Goal: Information Seeking & Learning: Learn about a topic

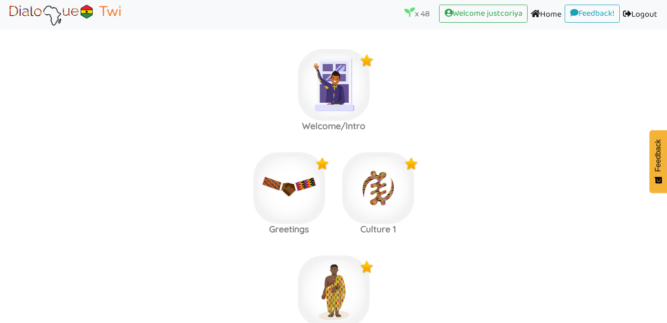
scroll to position [420, 0]
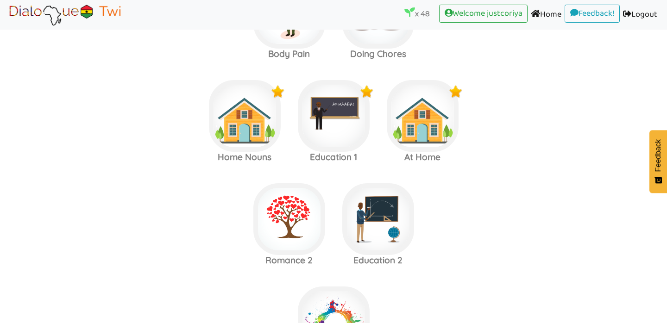
scroll to position [1744, 0]
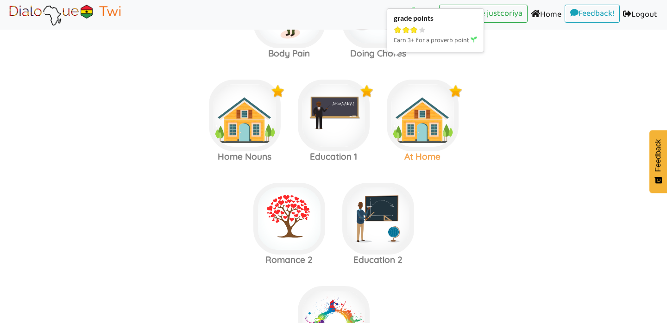
click at [423, 126] on img at bounding box center [423, 116] width 72 height 72
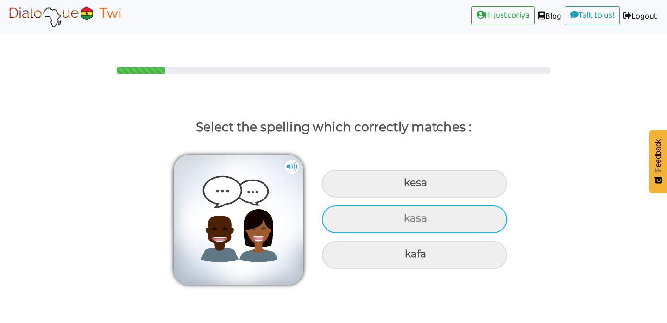
click at [477, 206] on div "kasa" at bounding box center [414, 220] width 185 height 28
click at [408, 216] on input "kasa" at bounding box center [405, 219] width 6 height 6
radio input "true"
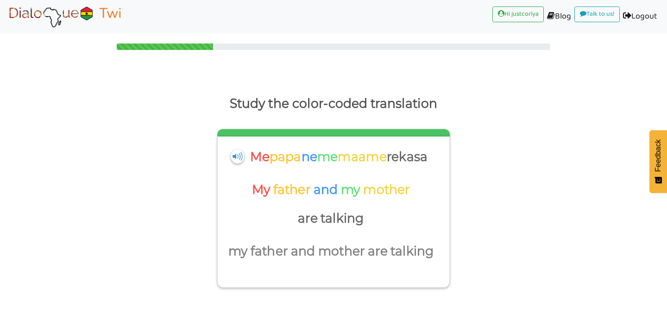
scroll to position [27, 0]
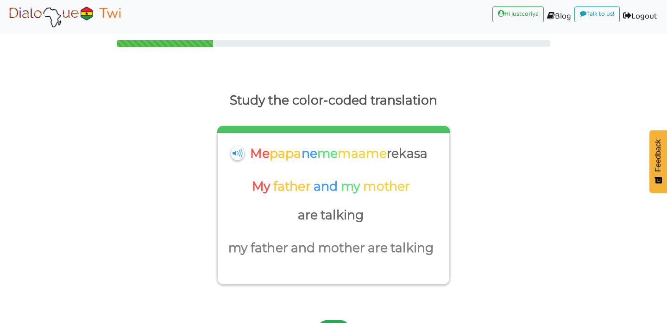
click at [331, 321] on button "Next" at bounding box center [333, 329] width 31 height 17
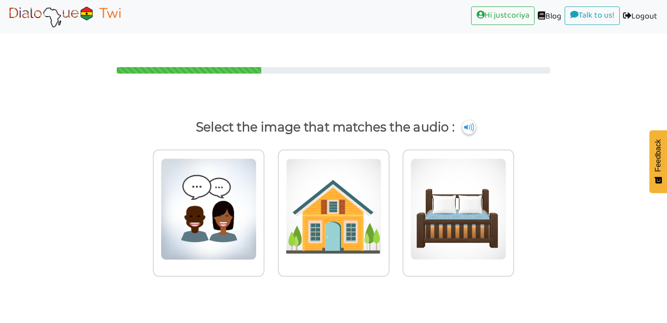
scroll to position [0, 0]
click at [202, 232] on img at bounding box center [209, 209] width 96 height 102
click at [264, 207] on input "radio" at bounding box center [267, 203] width 7 height 7
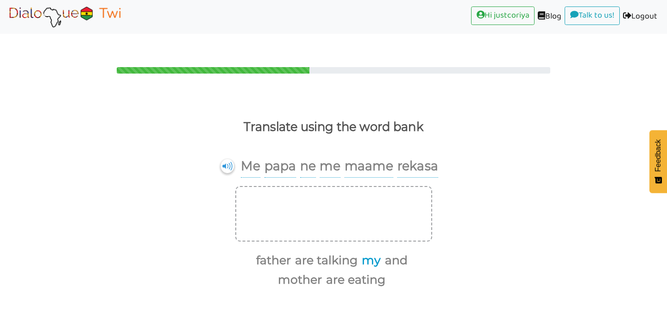
click at [375, 252] on button "my" at bounding box center [370, 261] width 22 height 18
click at [266, 252] on button "father" at bounding box center [259, 261] width 38 height 18
click at [339, 252] on button "and" at bounding box center [340, 261] width 26 height 18
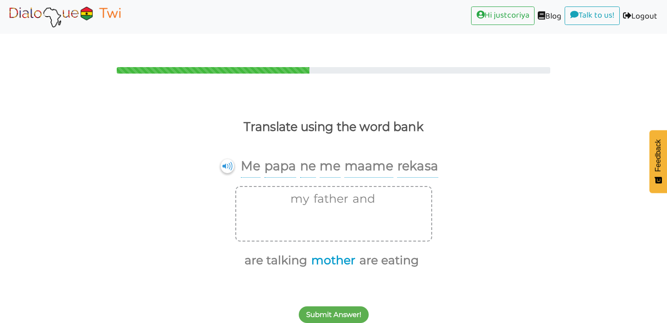
click at [335, 252] on button "mother" at bounding box center [331, 261] width 47 height 18
click at [294, 252] on button "are talking" at bounding box center [298, 261] width 66 height 18
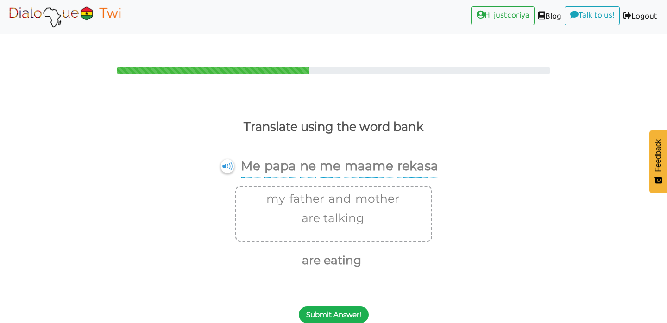
click at [327, 307] on button "Submit Answer!" at bounding box center [334, 315] width 70 height 17
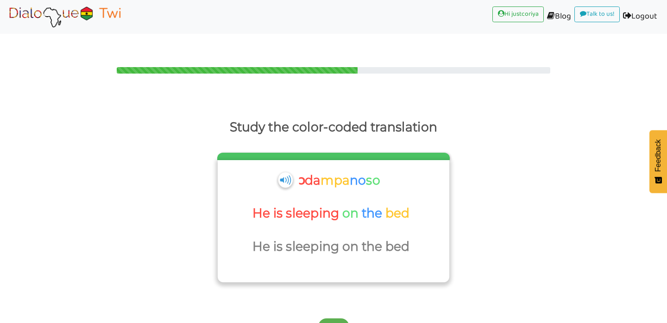
click at [282, 172] on img at bounding box center [285, 179] width 14 height 15
click at [278, 172] on img at bounding box center [285, 179] width 14 height 15
click at [329, 319] on button "Next" at bounding box center [333, 327] width 31 height 17
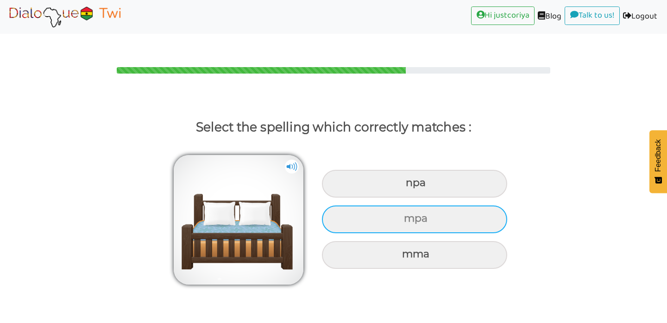
click at [411, 206] on div "mpa" at bounding box center [414, 220] width 185 height 28
click at [408, 216] on input "mpa" at bounding box center [405, 219] width 6 height 6
radio input "true"
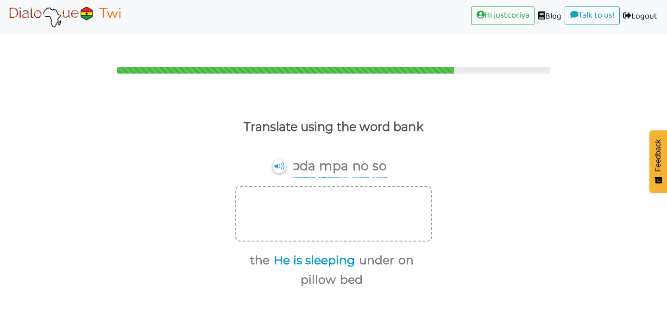
click at [284, 252] on button "He is sleeping" at bounding box center [313, 261] width 84 height 18
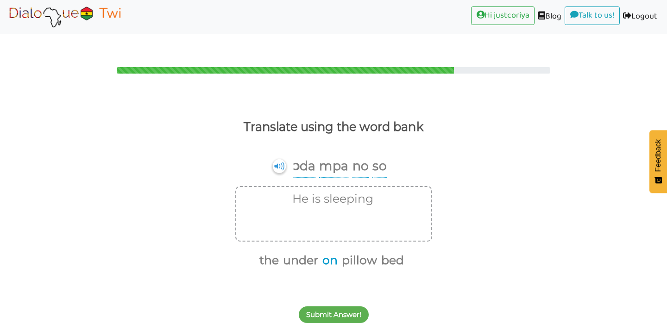
click at [330, 252] on button "on" at bounding box center [328, 261] width 19 height 18
click at [281, 252] on button "the" at bounding box center [277, 261] width 23 height 18
click at [370, 252] on button "bed" at bounding box center [370, 261] width 26 height 18
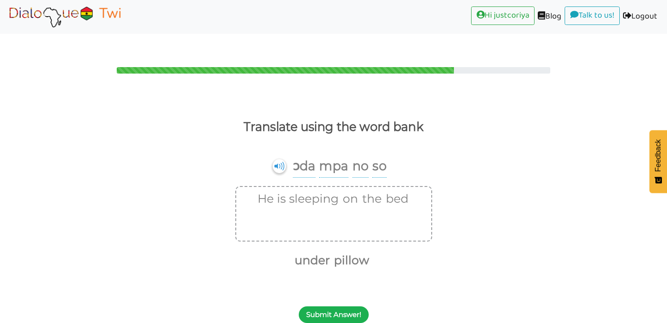
click at [346, 307] on button "Submit Answer!" at bounding box center [334, 315] width 70 height 17
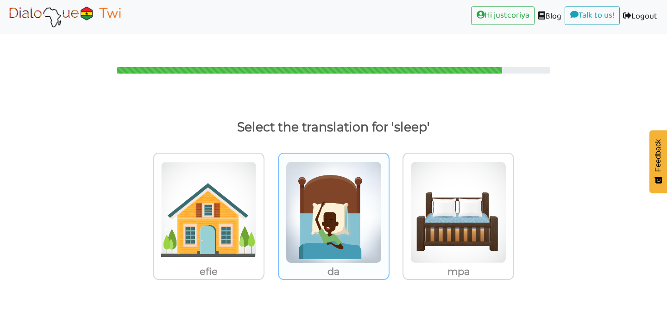
click at [330, 229] on img at bounding box center [334, 213] width 96 height 102
click at [389, 210] on input "da" at bounding box center [392, 206] width 7 height 7
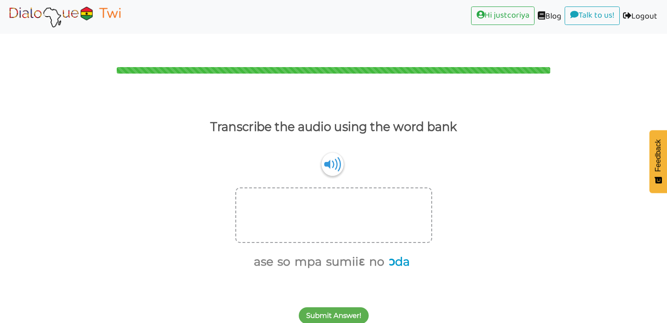
click at [397, 253] on button "ɔda" at bounding box center [397, 262] width 25 height 18
click at [322, 253] on button "mpa" at bounding box center [319, 262] width 31 height 18
click at [379, 253] on button "no" at bounding box center [372, 262] width 19 height 18
click at [324, 253] on button "so" at bounding box center [320, 262] width 16 height 18
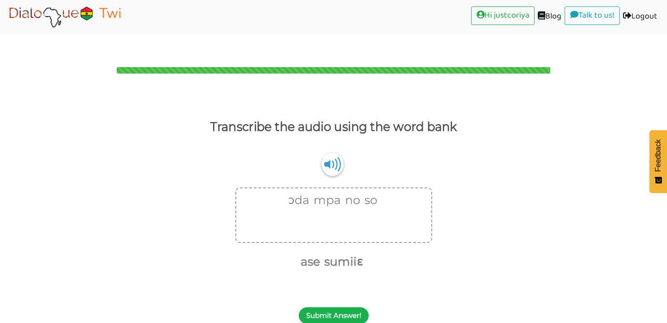
click at [337, 308] on button "Submit Answer!" at bounding box center [334, 316] width 70 height 17
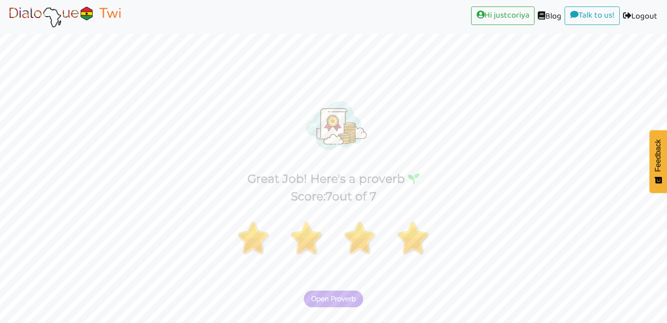
click at [353, 295] on span "Open Proverb" at bounding box center [333, 299] width 44 height 8
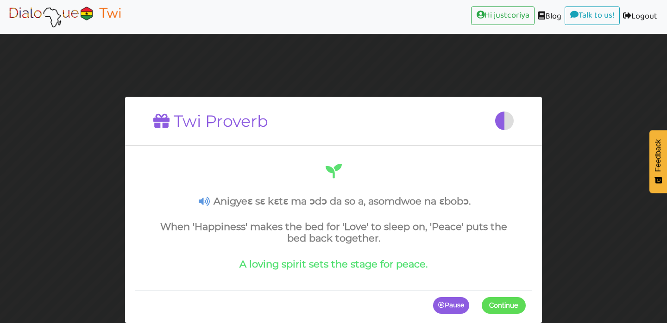
click at [202, 203] on icon at bounding box center [204, 202] width 11 height 10
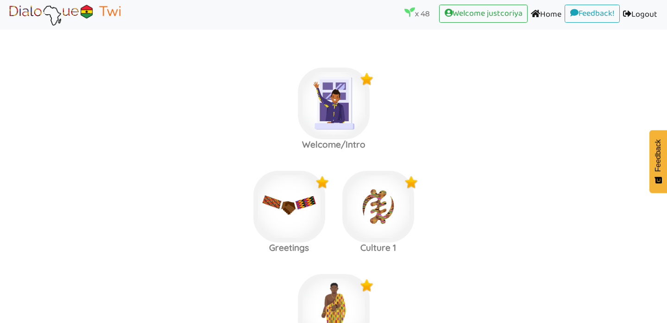
scroll to position [1759, 0]
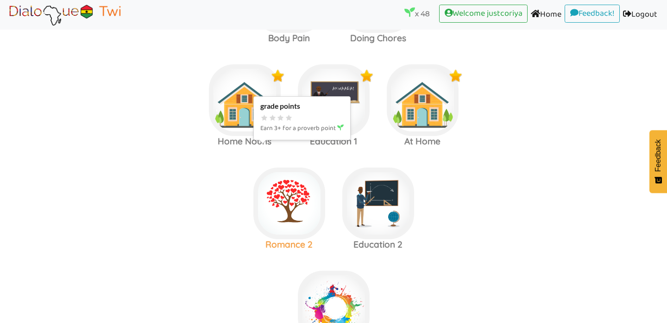
click at [273, 204] on img at bounding box center [289, 204] width 72 height 72
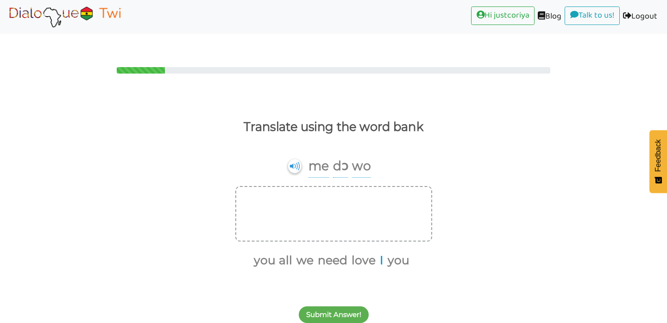
click at [379, 252] on button "I" at bounding box center [380, 261] width 7 height 18
click at [367, 252] on button "love" at bounding box center [366, 261] width 27 height 18
click at [378, 252] on button "you" at bounding box center [378, 261] width 25 height 18
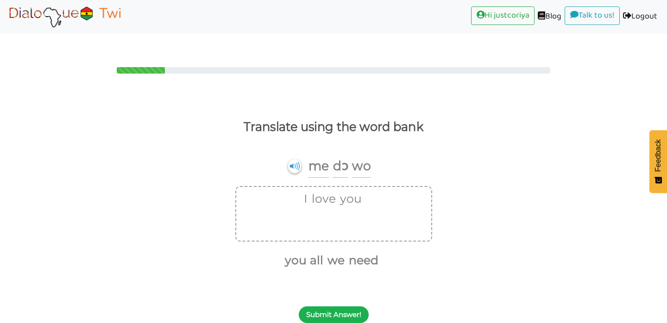
click at [346, 307] on button "Submit Answer!" at bounding box center [334, 315] width 70 height 17
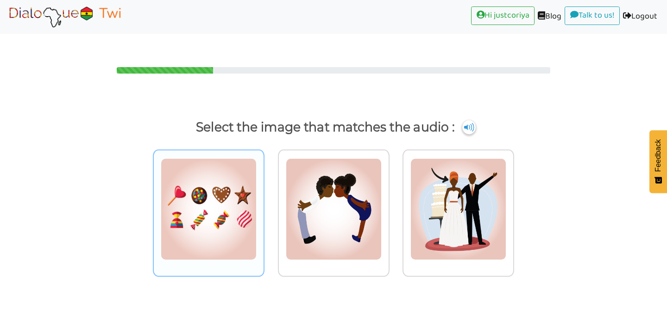
click at [218, 218] on img at bounding box center [209, 209] width 96 height 102
click at [264, 207] on input "radio" at bounding box center [267, 203] width 7 height 7
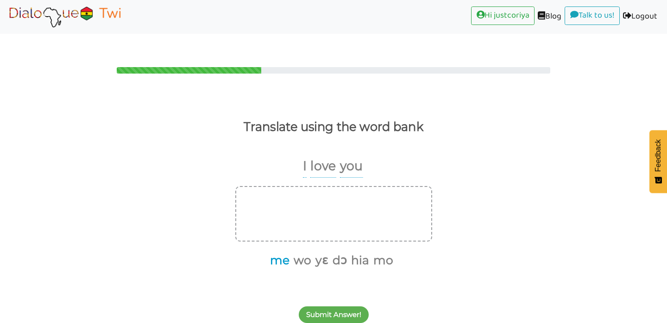
click at [280, 252] on button "me" at bounding box center [278, 261] width 23 height 18
click at [283, 252] on button "wo" at bounding box center [289, 261] width 21 height 18
click at [318, 252] on button "dɔ" at bounding box center [316, 261] width 18 height 18
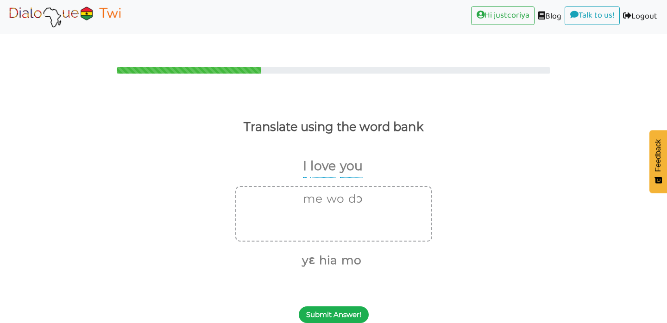
click at [339, 307] on button "Submit Answer!" at bounding box center [334, 315] width 70 height 17
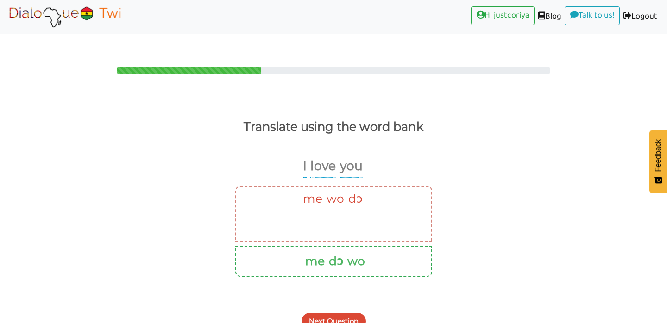
click at [342, 313] on button "Next Question" at bounding box center [334, 321] width 64 height 17
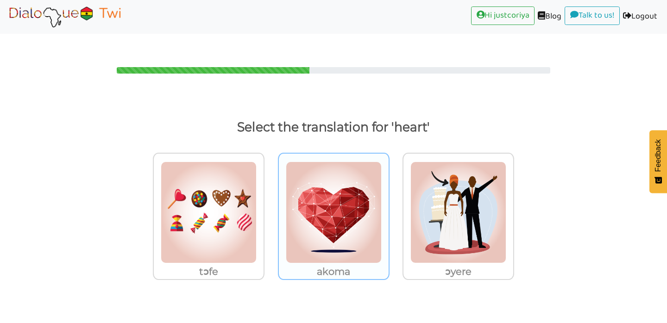
click at [334, 221] on img at bounding box center [334, 213] width 96 height 102
click at [389, 210] on input "akoma" at bounding box center [392, 206] width 7 height 7
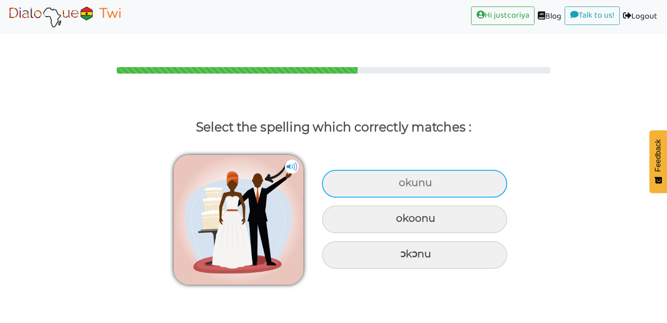
click at [450, 170] on div "okunu" at bounding box center [414, 184] width 185 height 28
click at [403, 180] on input "okunu" at bounding box center [400, 183] width 6 height 6
radio input "true"
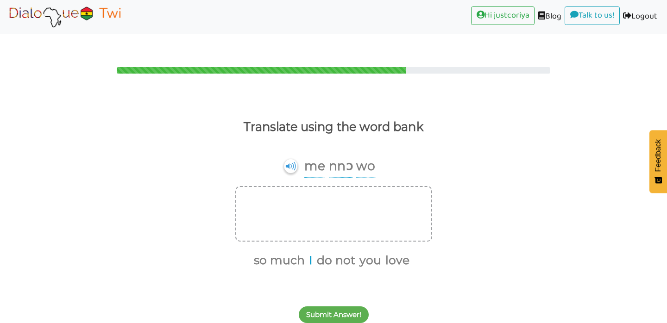
click at [310, 252] on button "I" at bounding box center [309, 261] width 7 height 18
click at [328, 252] on button "do not" at bounding box center [331, 261] width 42 height 18
click at [367, 252] on button "love" at bounding box center [370, 261] width 27 height 18
click at [359, 252] on button "you" at bounding box center [357, 261] width 25 height 18
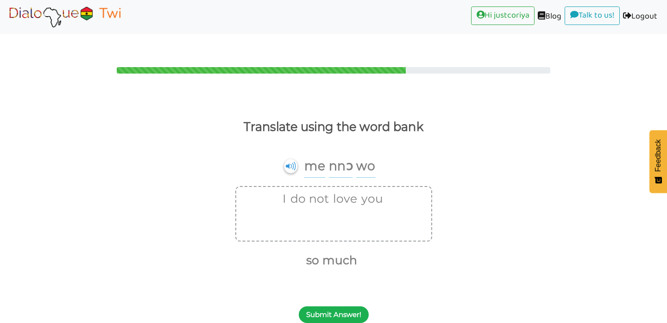
click at [339, 307] on button "Submit Answer!" at bounding box center [334, 315] width 70 height 17
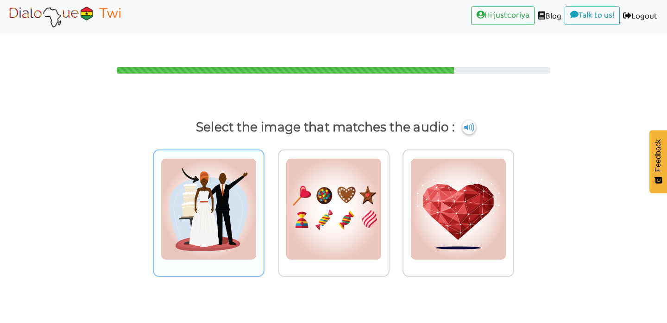
click at [239, 221] on img at bounding box center [209, 209] width 96 height 102
click at [264, 207] on input "radio" at bounding box center [267, 203] width 7 height 7
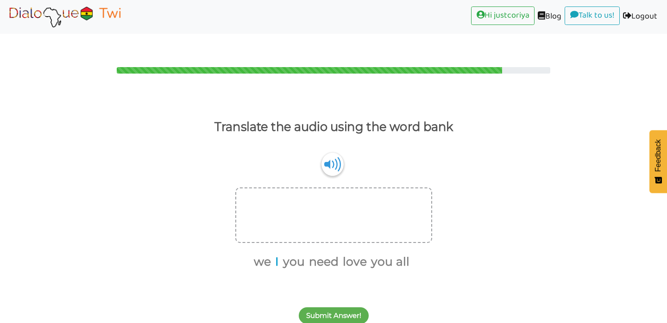
click at [277, 253] on button "I" at bounding box center [275, 262] width 7 height 18
click at [356, 253] on button "love" at bounding box center [349, 262] width 27 height 18
click at [302, 253] on button "you" at bounding box center [302, 262] width 25 height 18
click at [329, 308] on button "Submit Answer!" at bounding box center [334, 316] width 70 height 17
click at [259, 260] on li "love" at bounding box center [272, 263] width 28 height 7
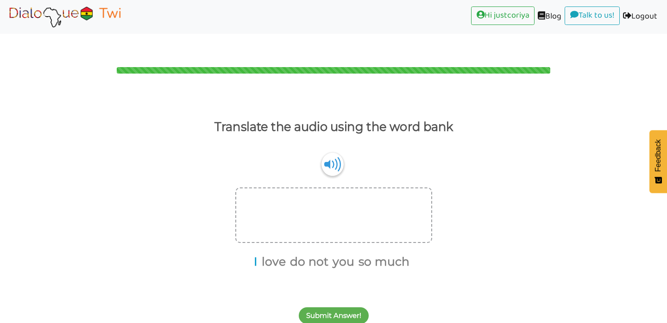
click at [256, 253] on button "I" at bounding box center [254, 262] width 7 height 18
click at [299, 253] on button "do not" at bounding box center [304, 262] width 42 height 18
click at [295, 253] on button "love" at bounding box center [289, 262] width 27 height 18
click at [296, 253] on button "you" at bounding box center [302, 262] width 25 height 18
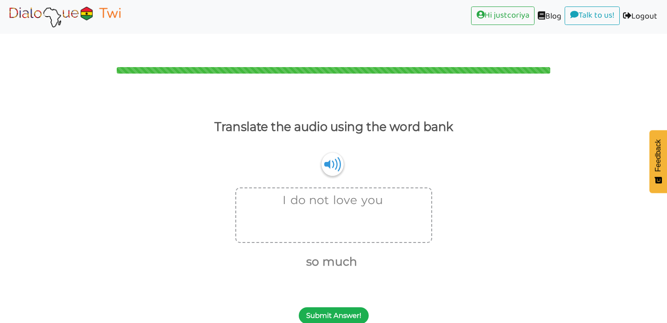
click at [336, 308] on button "Submit Answer!" at bounding box center [334, 316] width 70 height 17
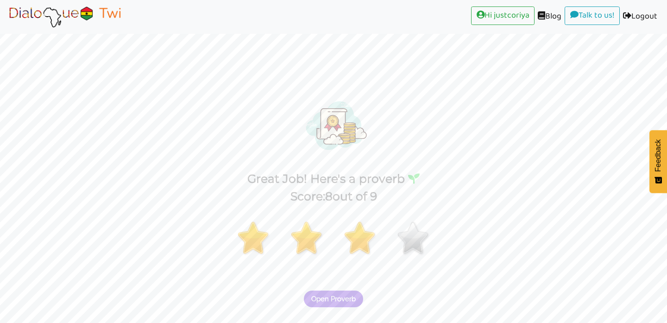
click at [340, 291] on button "Open Proverb" at bounding box center [333, 299] width 59 height 17
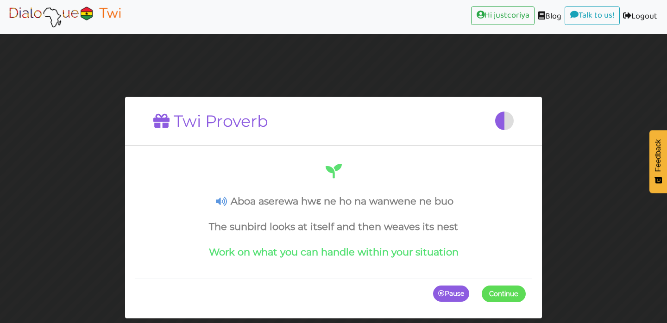
click at [503, 295] on span "Continue" at bounding box center [503, 294] width 29 height 8
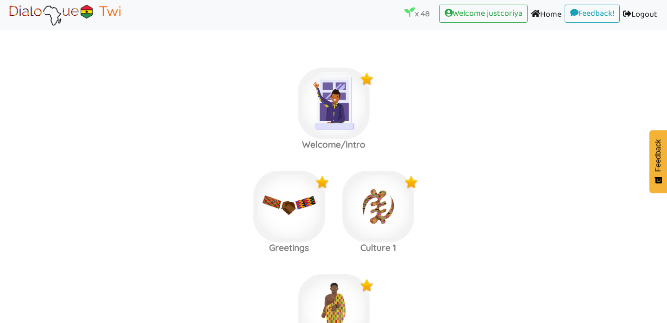
scroll to position [1863, 0]
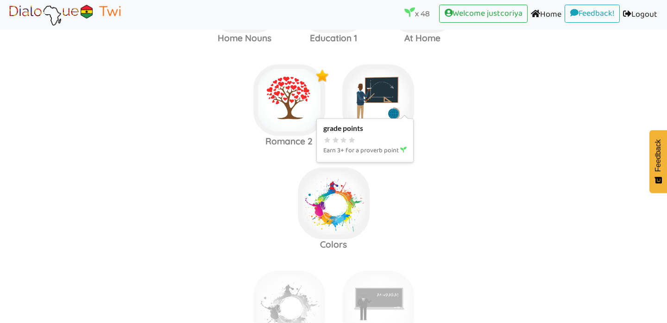
click at [371, 90] on img at bounding box center [378, 100] width 72 height 72
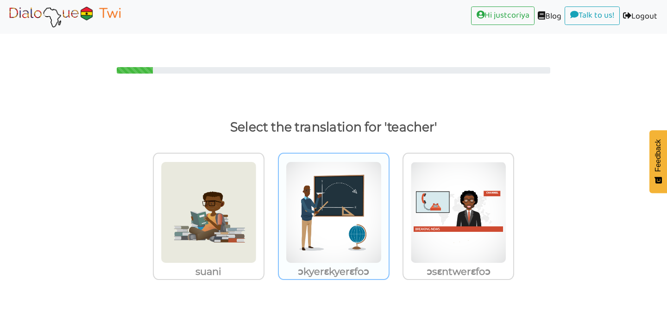
click at [337, 174] on img at bounding box center [334, 213] width 96 height 102
click at [389, 203] on input "ɔkyerɛkyerɛfoɔ" at bounding box center [392, 206] width 7 height 7
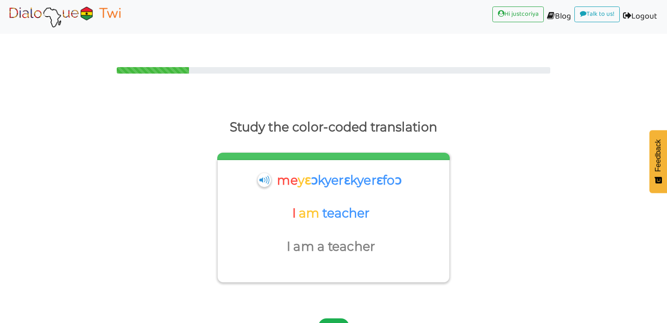
click at [337, 319] on button "Next" at bounding box center [333, 327] width 31 height 17
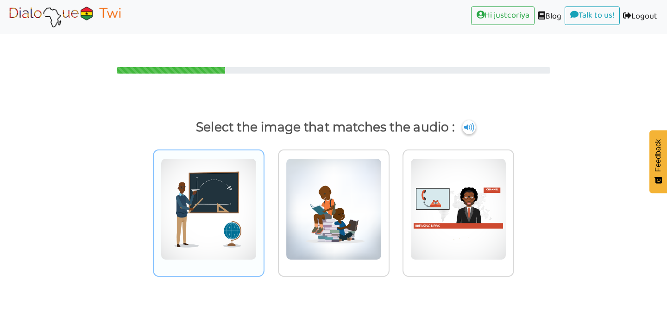
click at [226, 221] on img at bounding box center [209, 209] width 96 height 102
click at [264, 207] on input "radio" at bounding box center [267, 203] width 7 height 7
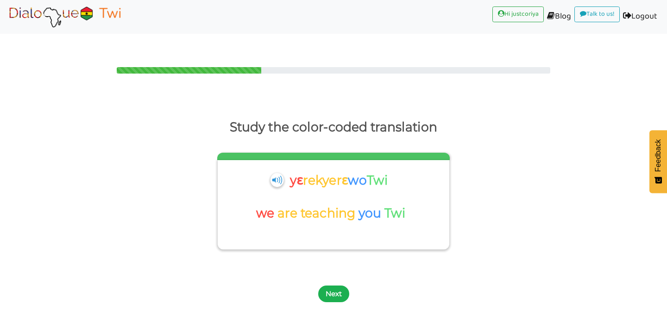
click at [333, 286] on button "Next" at bounding box center [333, 294] width 31 height 17
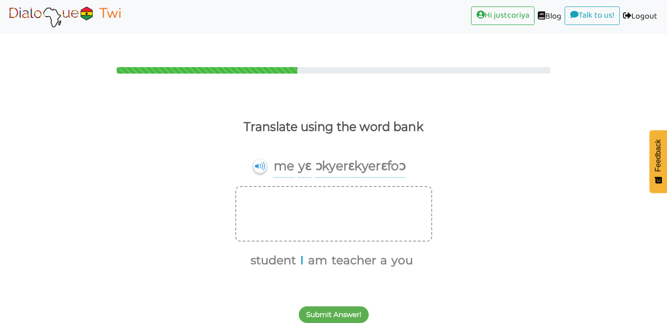
click at [301, 252] on button "I" at bounding box center [300, 261] width 7 height 18
click at [313, 252] on button "am" at bounding box center [312, 261] width 23 height 18
click at [366, 252] on button "a" at bounding box center [366, 261] width 10 height 18
click at [341, 252] on button "teacher" at bounding box center [342, 261] width 48 height 18
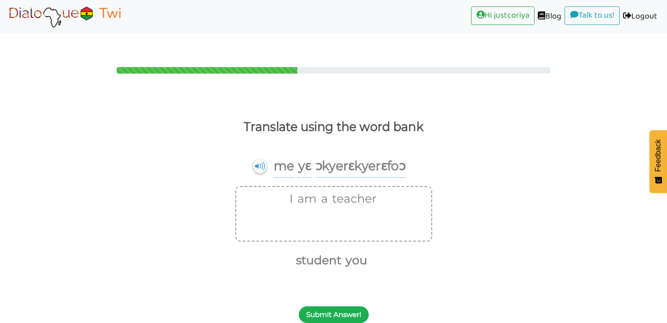
click at [343, 307] on button "Submit Answer!" at bounding box center [334, 315] width 70 height 17
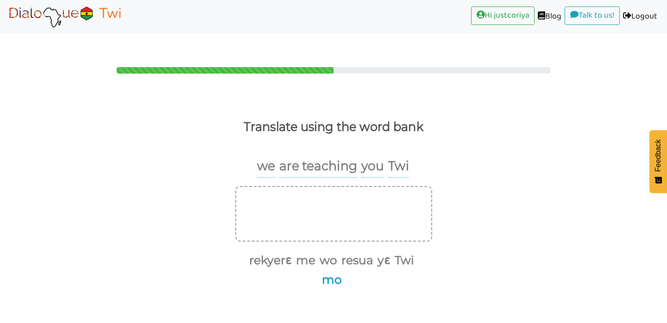
click at [335, 271] on button "mo" at bounding box center [330, 280] width 23 height 18
click at [268, 252] on button "rekyerɛ" at bounding box center [269, 261] width 46 height 18
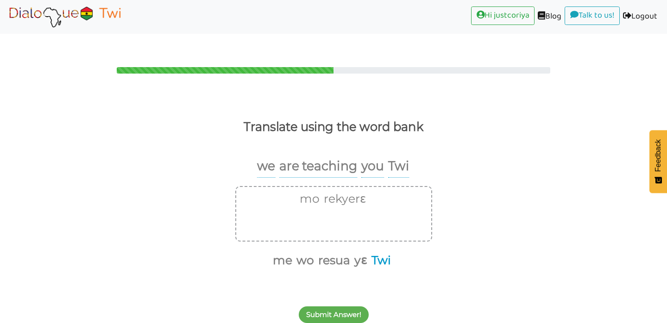
click at [381, 252] on button "Twi" at bounding box center [379, 261] width 23 height 18
click at [369, 190] on button "Twi" at bounding box center [366, 199] width 23 height 18
click at [307, 252] on button "wo" at bounding box center [303, 261] width 21 height 18
click at [367, 252] on button "Twi" at bounding box center [368, 261] width 23 height 18
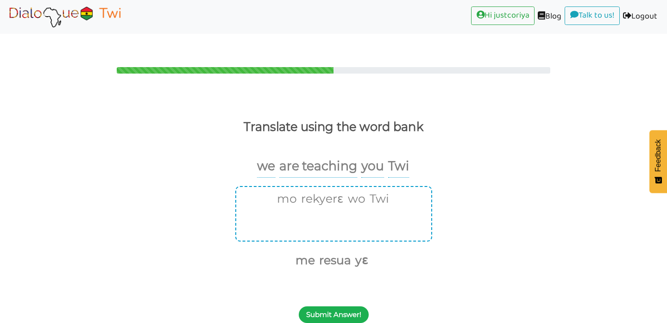
click at [341, 307] on button "Submit Answer!" at bounding box center [334, 315] width 70 height 17
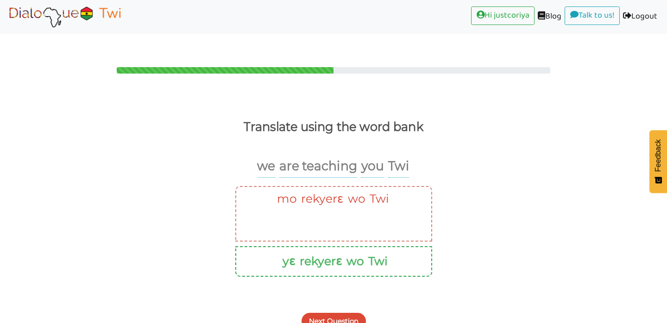
click at [341, 313] on button "Next Question" at bounding box center [334, 321] width 64 height 17
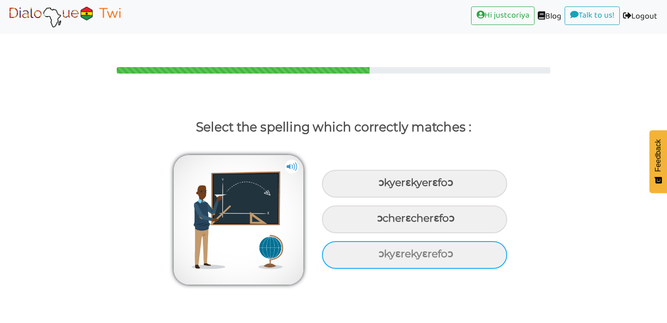
click at [449, 246] on div "ɔkyɛrekyɛrefoɔ" at bounding box center [414, 255] width 185 height 28
click at [383, 252] on input "ɔkyɛrekyɛrefoɔ" at bounding box center [380, 255] width 6 height 6
radio input "true"
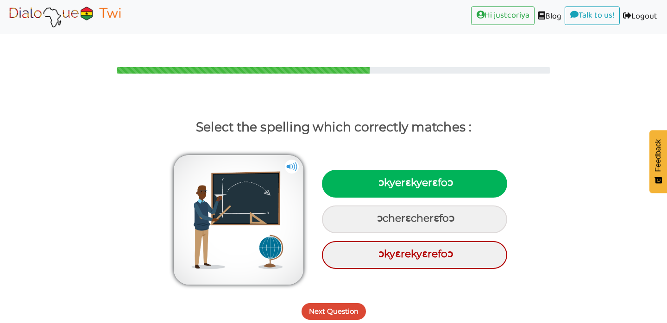
click at [354, 303] on button "Next Question" at bounding box center [334, 311] width 64 height 17
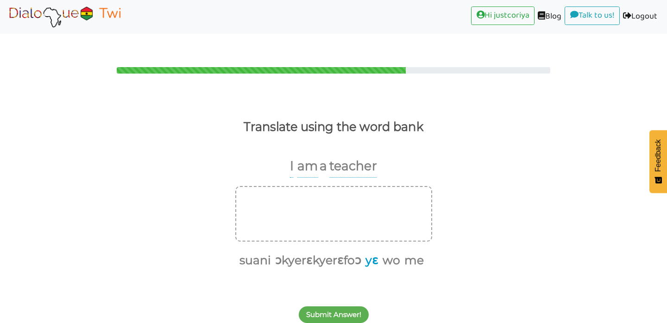
click at [371, 252] on button "yɛ" at bounding box center [370, 261] width 16 height 18
click at [378, 252] on button "wo" at bounding box center [381, 261] width 21 height 18
click at [393, 252] on button "me" at bounding box center [393, 261] width 23 height 18
click at [364, 252] on button "ɔkyerɛkyerɛfoɔ" at bounding box center [347, 261] width 89 height 18
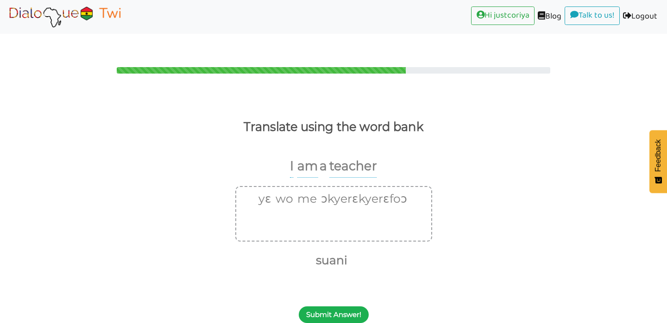
click at [348, 307] on button "Submit Answer!" at bounding box center [334, 315] width 70 height 17
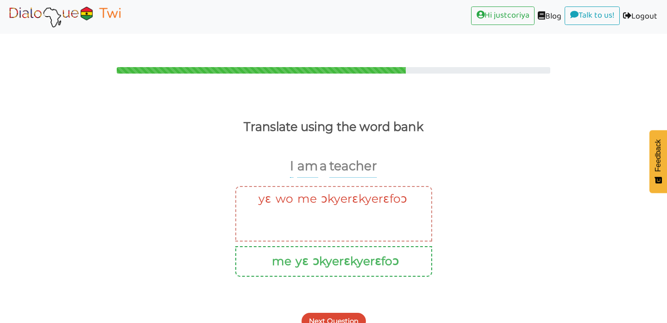
click at [346, 313] on button "Next Question" at bounding box center [334, 321] width 64 height 17
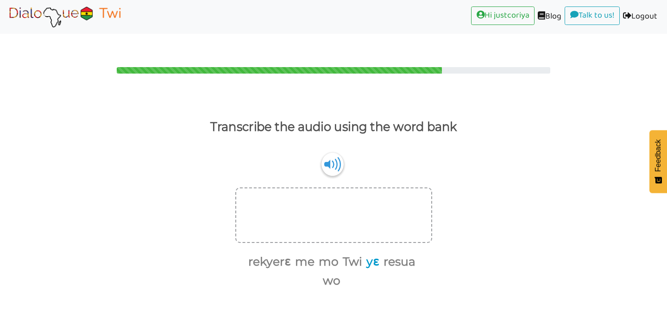
click at [374, 253] on button "yɛ" at bounding box center [371, 262] width 16 height 18
click at [276, 253] on button "rekyerɛ" at bounding box center [266, 262] width 46 height 18
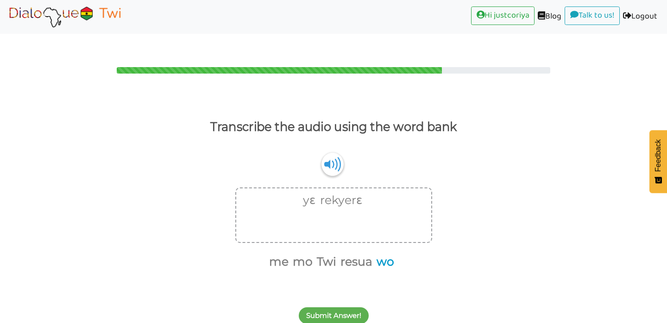
click at [387, 253] on button "wo" at bounding box center [383, 262] width 21 height 18
click at [343, 308] on button "Submit Answer!" at bounding box center [334, 316] width 70 height 17
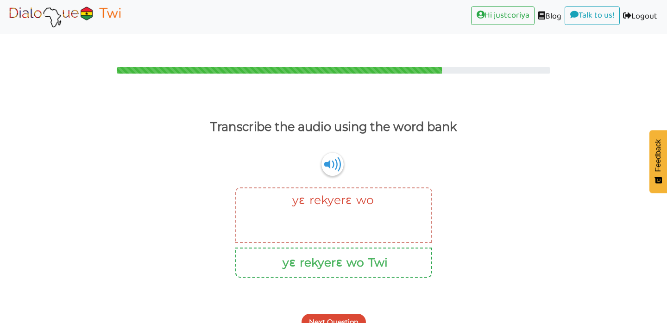
click at [363, 314] on button "Next Question" at bounding box center [334, 322] width 64 height 17
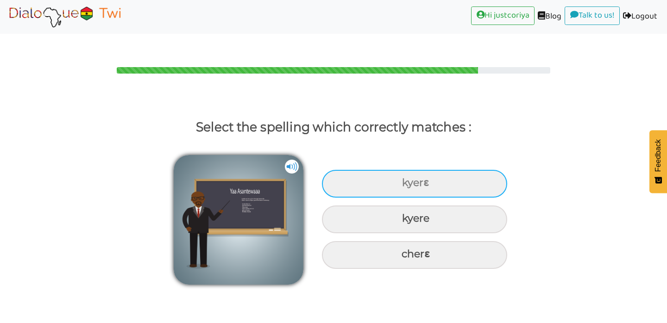
click at [426, 170] on div "kyerɛ" at bounding box center [414, 184] width 185 height 28
click at [406, 180] on input "kyerɛ" at bounding box center [403, 183] width 6 height 6
radio input "true"
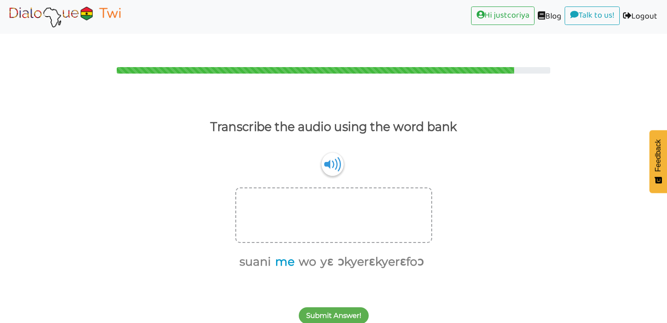
click at [290, 253] on button "me" at bounding box center [283, 262] width 23 height 18
click at [298, 253] on button "wo" at bounding box center [294, 262] width 21 height 18
click at [335, 253] on button "ɔkyerɛkyerɛfoɔ" at bounding box center [356, 262] width 89 height 18
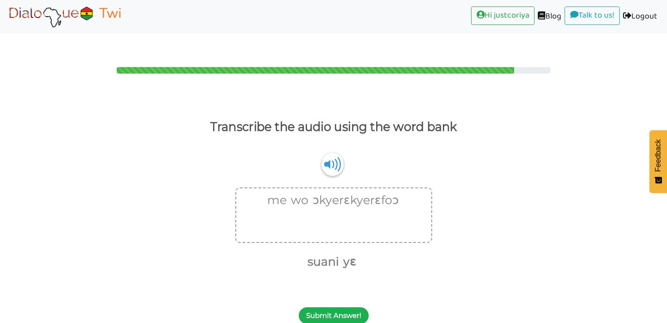
click at [341, 308] on button "Submit Answer!" at bounding box center [334, 316] width 70 height 17
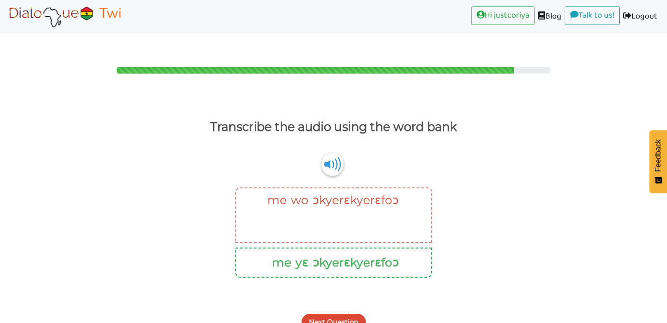
click at [359, 314] on button "Next Question" at bounding box center [334, 322] width 64 height 17
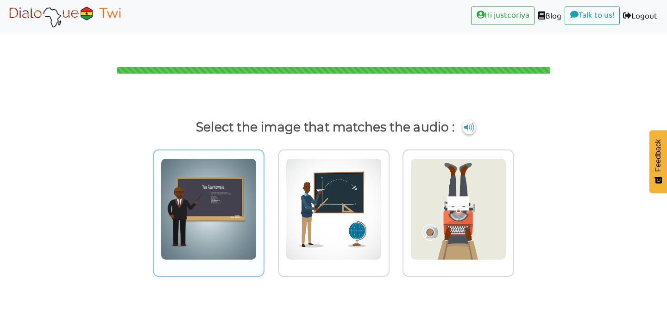
click at [228, 209] on img at bounding box center [209, 209] width 96 height 102
click at [264, 207] on input "radio" at bounding box center [267, 203] width 7 height 7
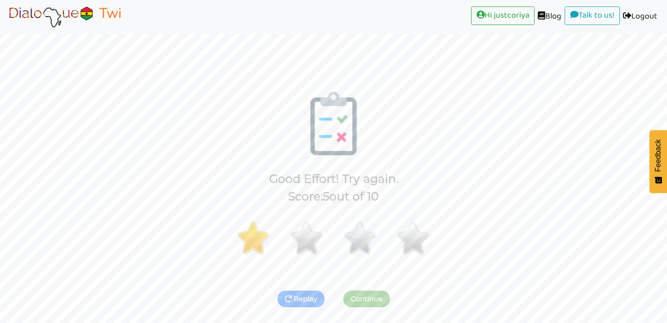
click at [304, 291] on button "Replay" at bounding box center [300, 299] width 47 height 17
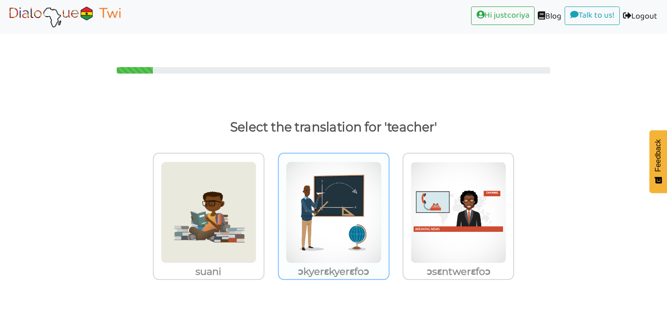
click at [322, 264] on p "ɔkyerɛkyerɛfoɔ" at bounding box center [334, 272] width 110 height 17
click at [389, 210] on input "ɔkyerɛkyerɛfoɔ" at bounding box center [392, 206] width 7 height 7
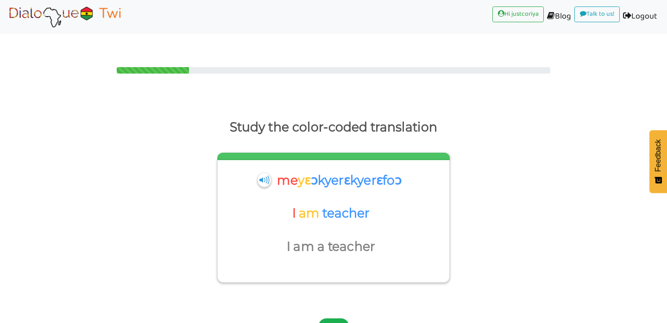
click at [329, 319] on button "Next" at bounding box center [333, 327] width 31 height 17
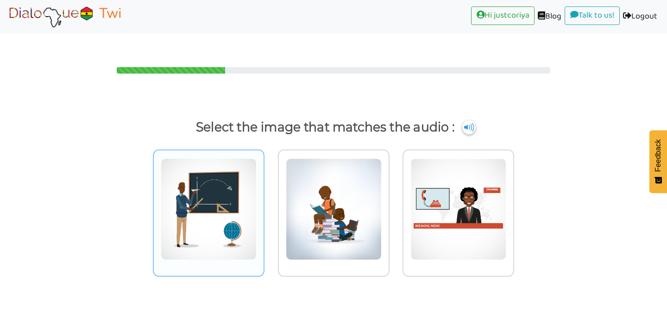
click at [236, 214] on img at bounding box center [209, 209] width 96 height 102
click at [264, 207] on input "radio" at bounding box center [267, 203] width 7 height 7
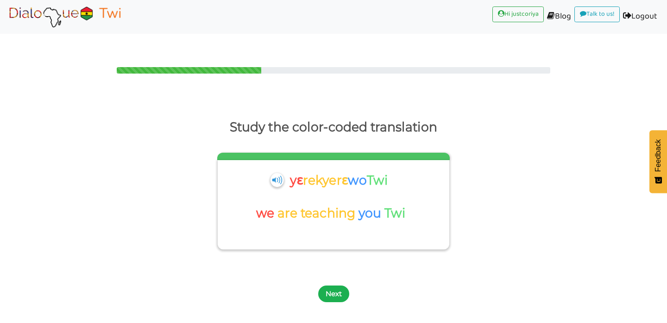
click at [332, 286] on button "Next" at bounding box center [333, 294] width 31 height 17
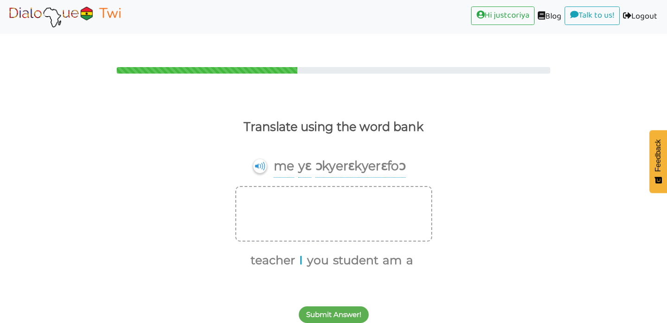
click at [301, 252] on button "I" at bounding box center [299, 261] width 7 height 18
click at [387, 252] on button "am" at bounding box center [386, 261] width 23 height 18
click at [392, 252] on button "a" at bounding box center [392, 261] width 10 height 18
click at [304, 252] on button "teacher" at bounding box center [293, 261] width 48 height 18
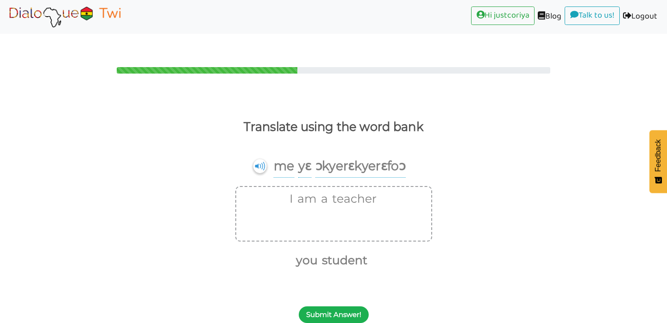
click at [332, 307] on button "Submit Answer!" at bounding box center [334, 315] width 70 height 17
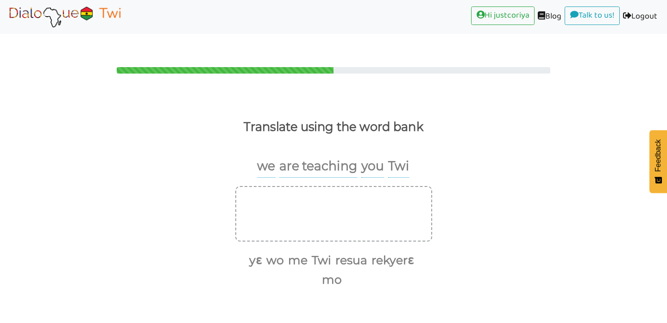
click at [274, 269] on ul "yɛ wo me Twi resua rekyerɛ mo" at bounding box center [330, 270] width 190 height 38
click at [252, 252] on button "yɛ" at bounding box center [254, 261] width 16 height 18
click at [377, 252] on button "rekyerɛ" at bounding box center [371, 261] width 46 height 18
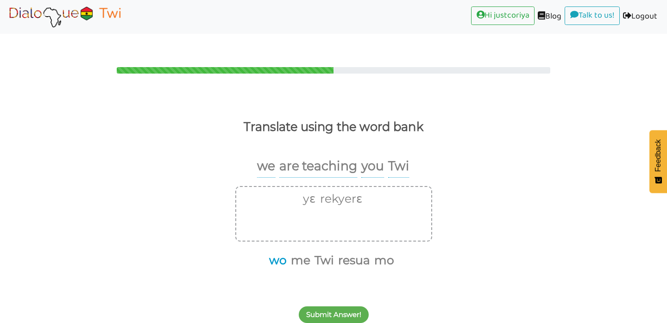
click at [277, 252] on button "wo" at bounding box center [276, 261] width 21 height 18
click at [315, 252] on button "Twi" at bounding box center [312, 261] width 23 height 18
click at [337, 307] on button "Submit Answer!" at bounding box center [334, 315] width 70 height 17
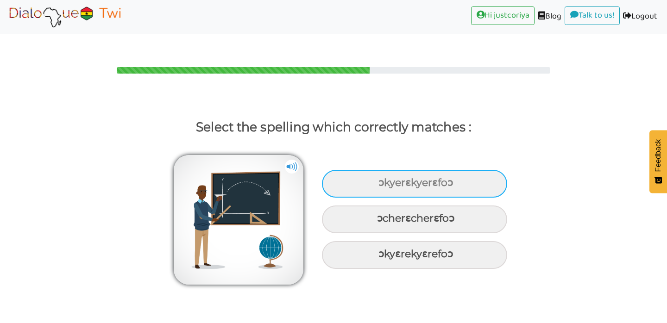
click at [466, 170] on div "ɔkyerɛkyerɛfoɔ" at bounding box center [414, 184] width 185 height 28
click at [383, 180] on input "ɔkyerɛkyerɛfoɔ" at bounding box center [380, 183] width 6 height 6
radio input "true"
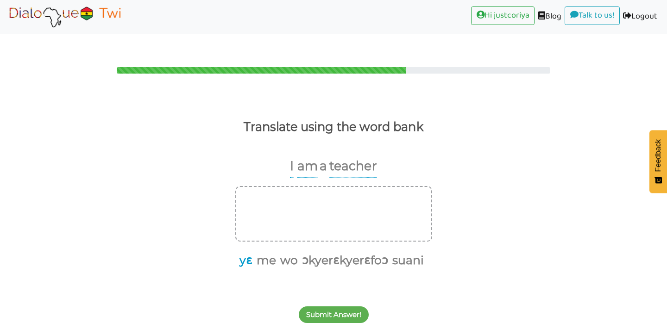
click at [246, 252] on button "yɛ" at bounding box center [244, 261] width 16 height 18
click at [282, 252] on button "wo" at bounding box center [279, 261] width 21 height 18
click at [308, 252] on button "ɔkyerɛkyerɛfoɔ" at bounding box center [323, 261] width 89 height 18
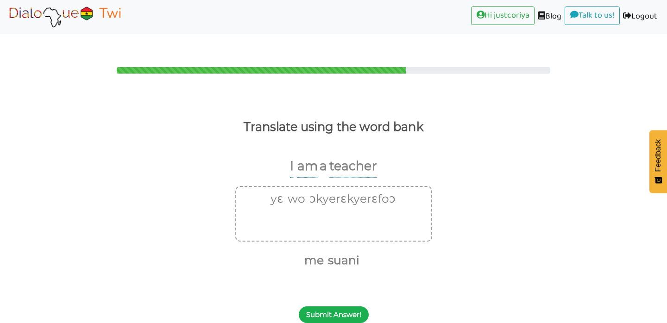
click at [329, 307] on button "Submit Answer!" at bounding box center [334, 315] width 70 height 17
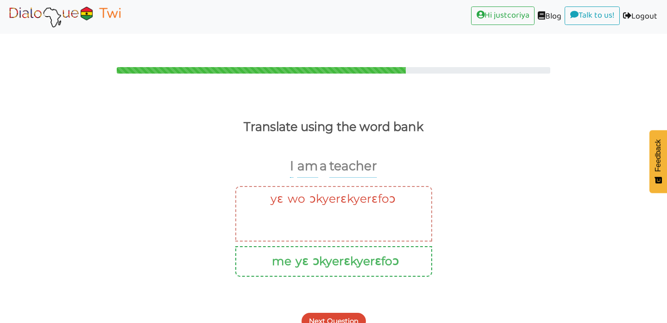
click at [361, 313] on button "Next Question" at bounding box center [334, 321] width 64 height 17
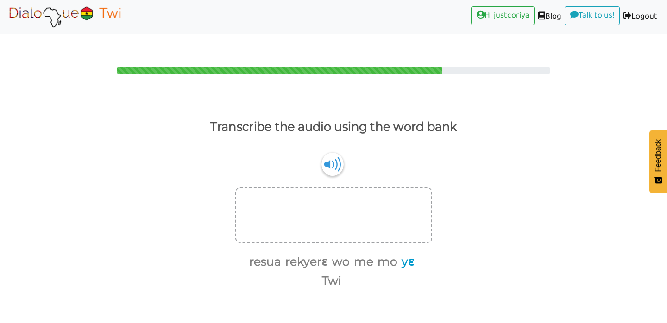
click at [407, 253] on button "yɛ" at bounding box center [406, 262] width 16 height 18
click at [311, 253] on button "rekyerɛ" at bounding box center [302, 262] width 46 height 18
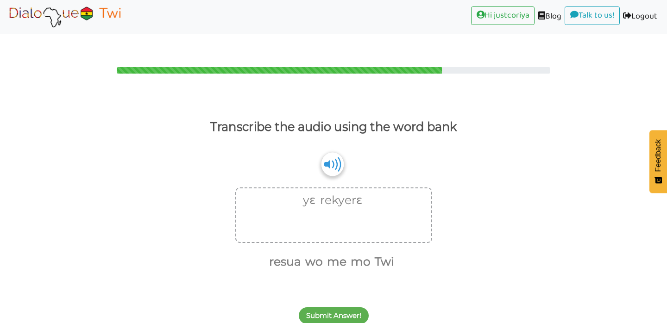
click at [327, 152] on img at bounding box center [332, 164] width 22 height 24
click at [316, 253] on button "wo" at bounding box center [312, 262] width 21 height 18
click at [374, 253] on button "Twi" at bounding box center [372, 262] width 23 height 18
click at [341, 308] on button "Submit Answer!" at bounding box center [334, 316] width 70 height 17
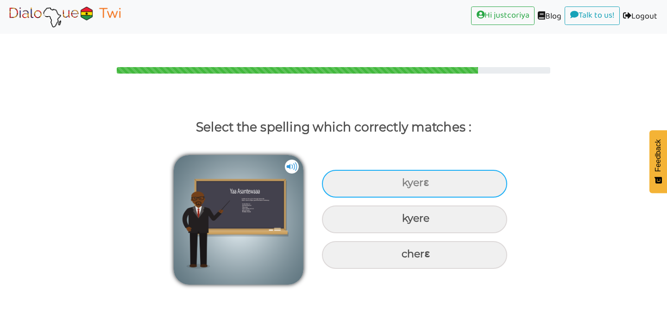
click at [441, 170] on div "kyerɛ" at bounding box center [414, 184] width 185 height 28
click at [406, 180] on input "kyerɛ" at bounding box center [403, 183] width 6 height 6
radio input "true"
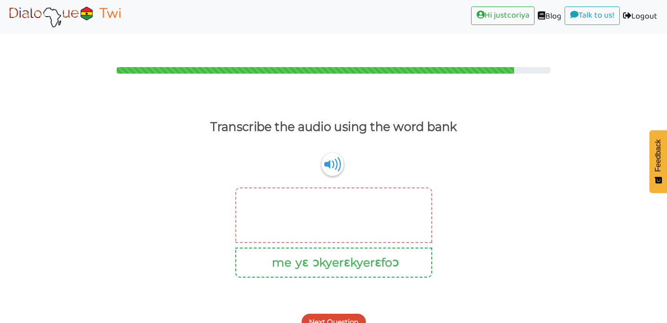
click at [380, 299] on div "Next Question" at bounding box center [333, 317] width 667 height 37
click at [332, 152] on img at bounding box center [332, 164] width 22 height 24
click at [283, 254] on button "me" at bounding box center [280, 263] width 23 height 18
click at [302, 254] on button "yɛ" at bounding box center [300, 263] width 16 height 18
click at [314, 203] on div at bounding box center [333, 216] width 197 height 56
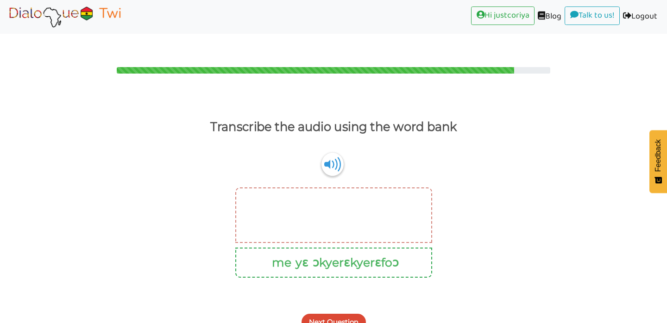
click at [313, 314] on button "Next Question" at bounding box center [334, 322] width 64 height 17
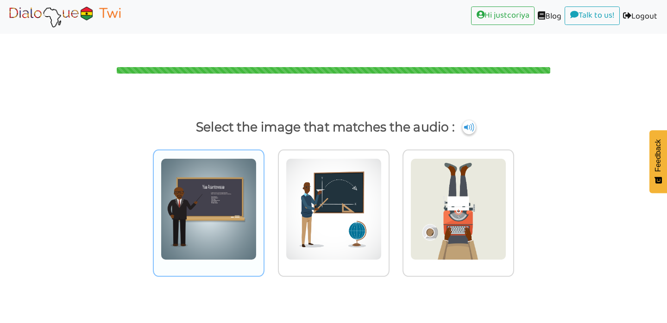
click at [238, 239] on img at bounding box center [209, 209] width 96 height 102
click at [264, 207] on input "radio" at bounding box center [267, 203] width 7 height 7
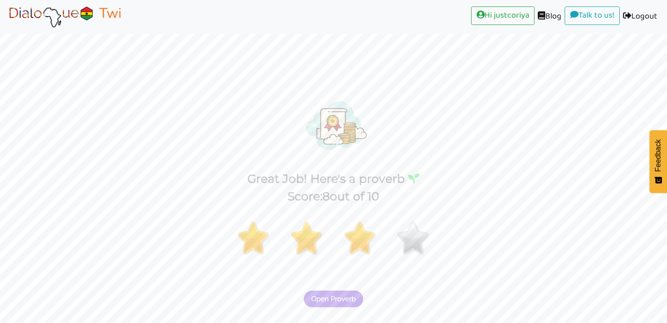
click at [346, 295] on span "Open Proverb" at bounding box center [333, 299] width 44 height 8
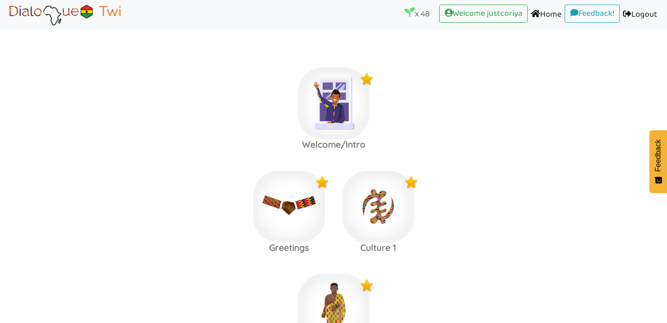
scroll to position [1863, 0]
